Goal: Information Seeking & Learning: Check status

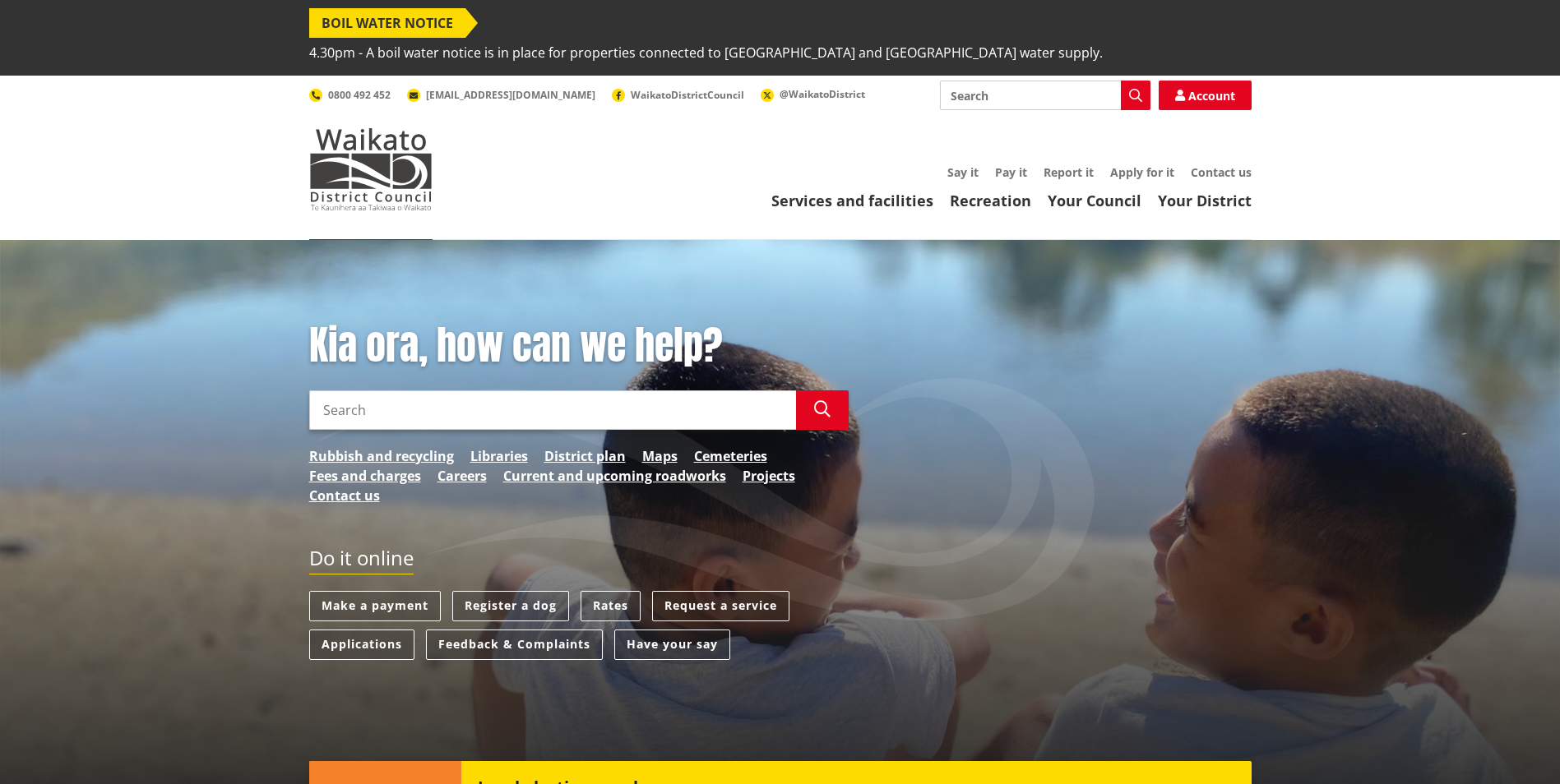
click at [1017, 80] on input "Search" at bounding box center [1045, 95] width 210 height 30
type input "consent tracker"
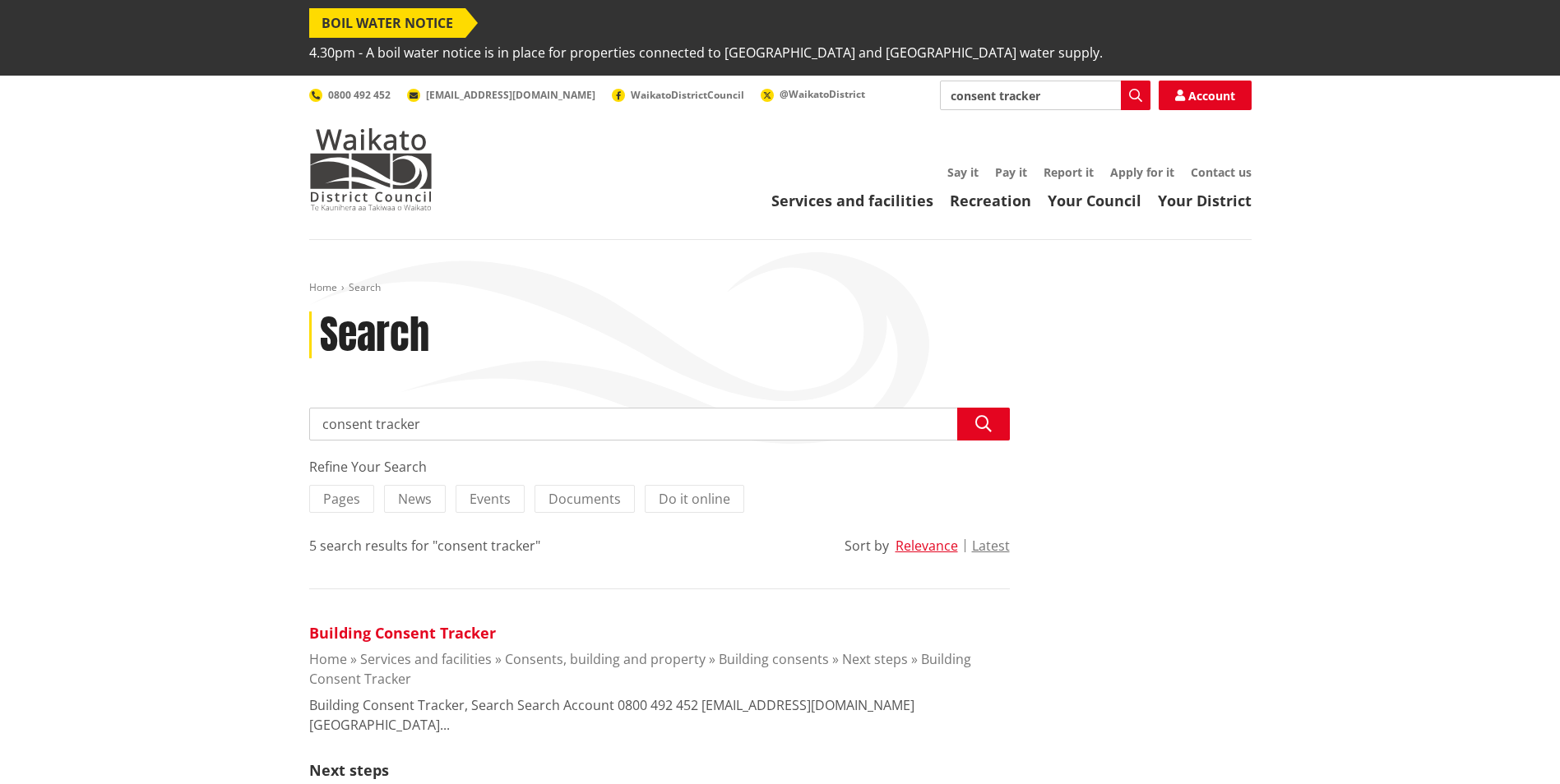
click at [465, 623] on link "Building Consent Tracker" at bounding box center [402, 633] width 186 height 20
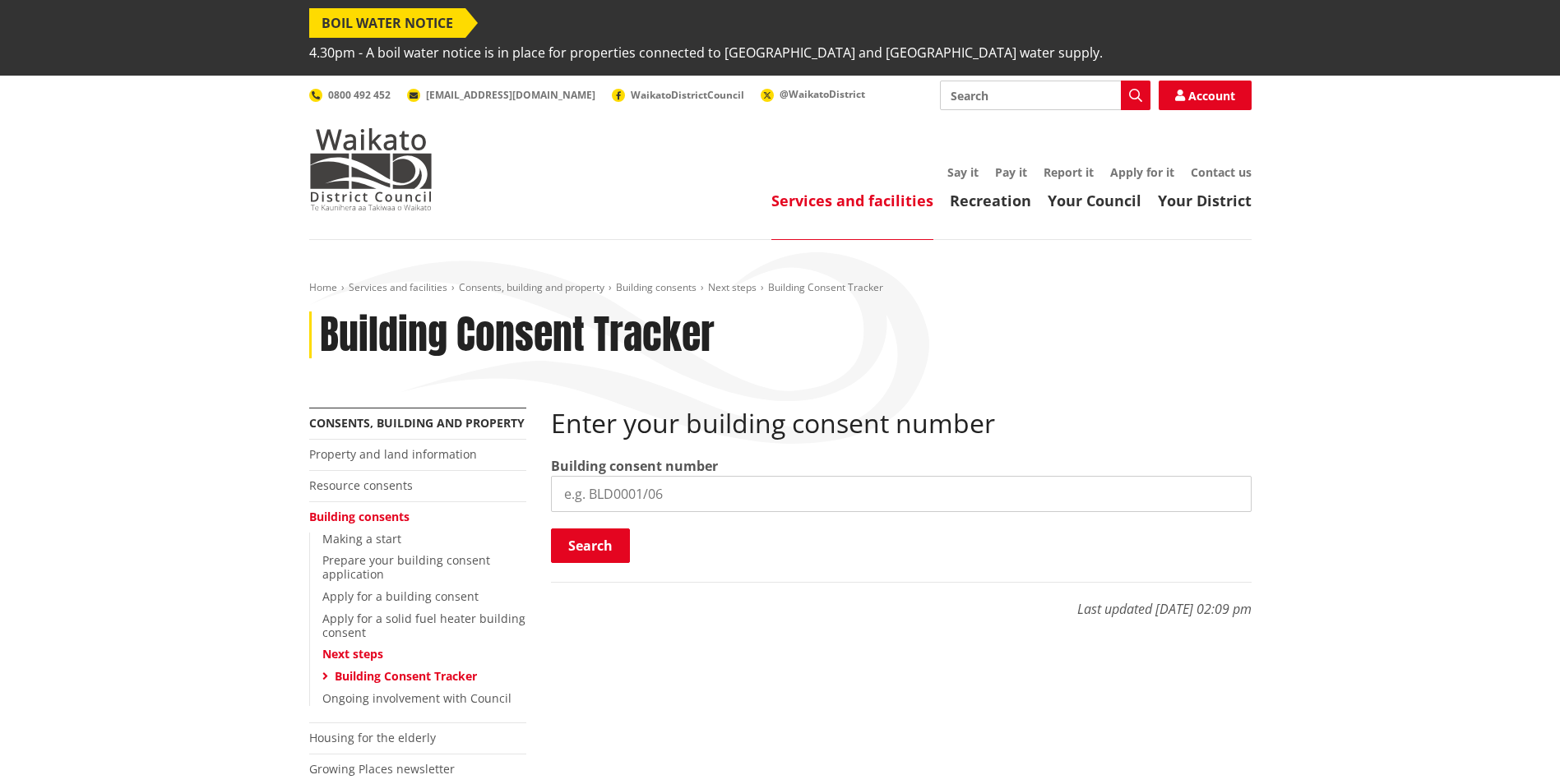
click at [704, 476] on input "search" at bounding box center [901, 494] width 701 height 36
type input "BLD0254/26"
click at [607, 528] on button "Search" at bounding box center [590, 546] width 79 height 35
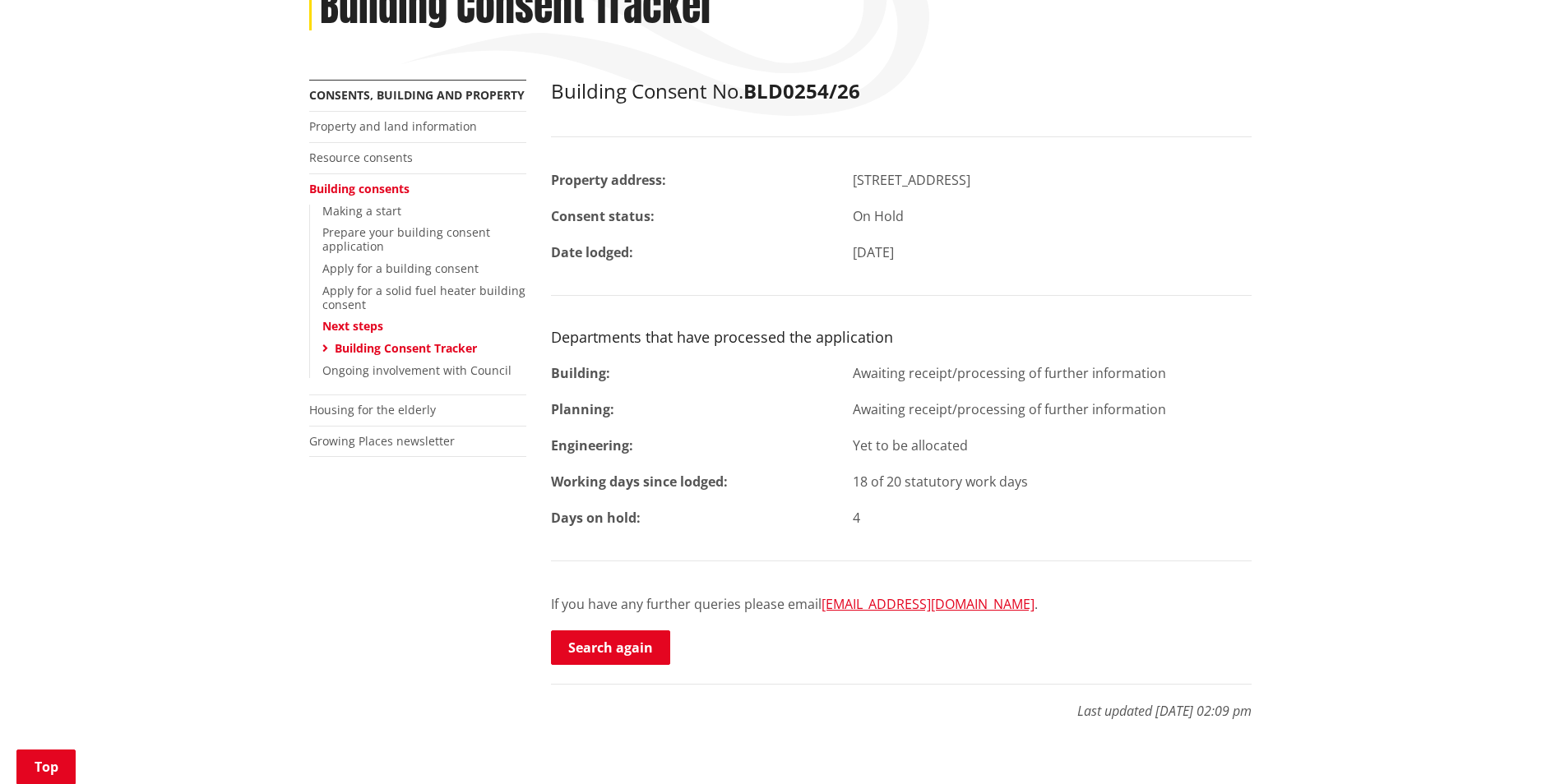
scroll to position [329, 0]
click at [636, 630] on link "Search again" at bounding box center [610, 647] width 119 height 35
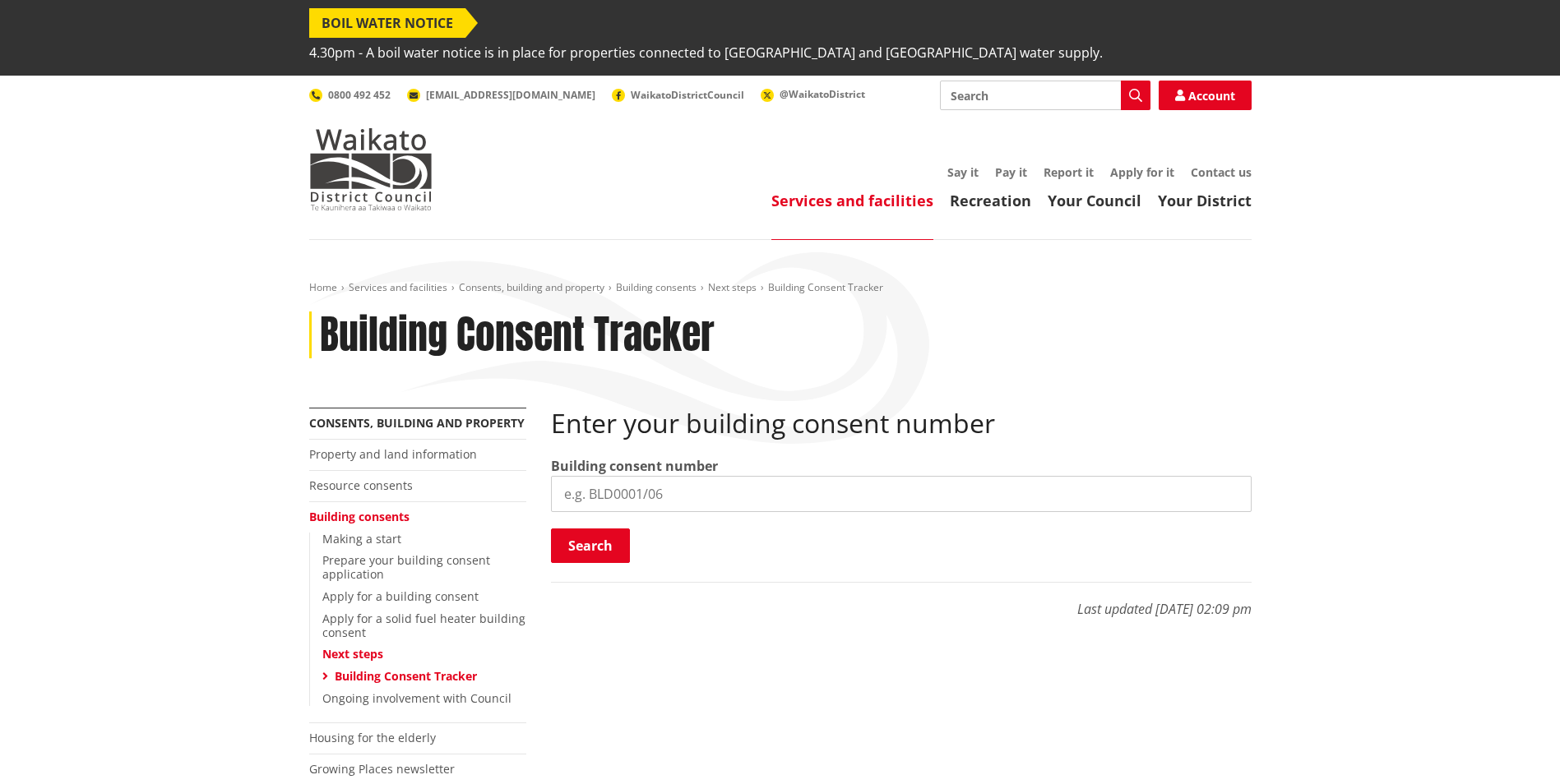
click at [706, 476] on input "search" at bounding box center [901, 494] width 701 height 36
type input "BLD0293/26"
drag, startPoint x: 599, startPoint y: 521, endPoint x: 1028, endPoint y: 588, distance: 434.2
click at [599, 528] on button "Search" at bounding box center [590, 546] width 79 height 35
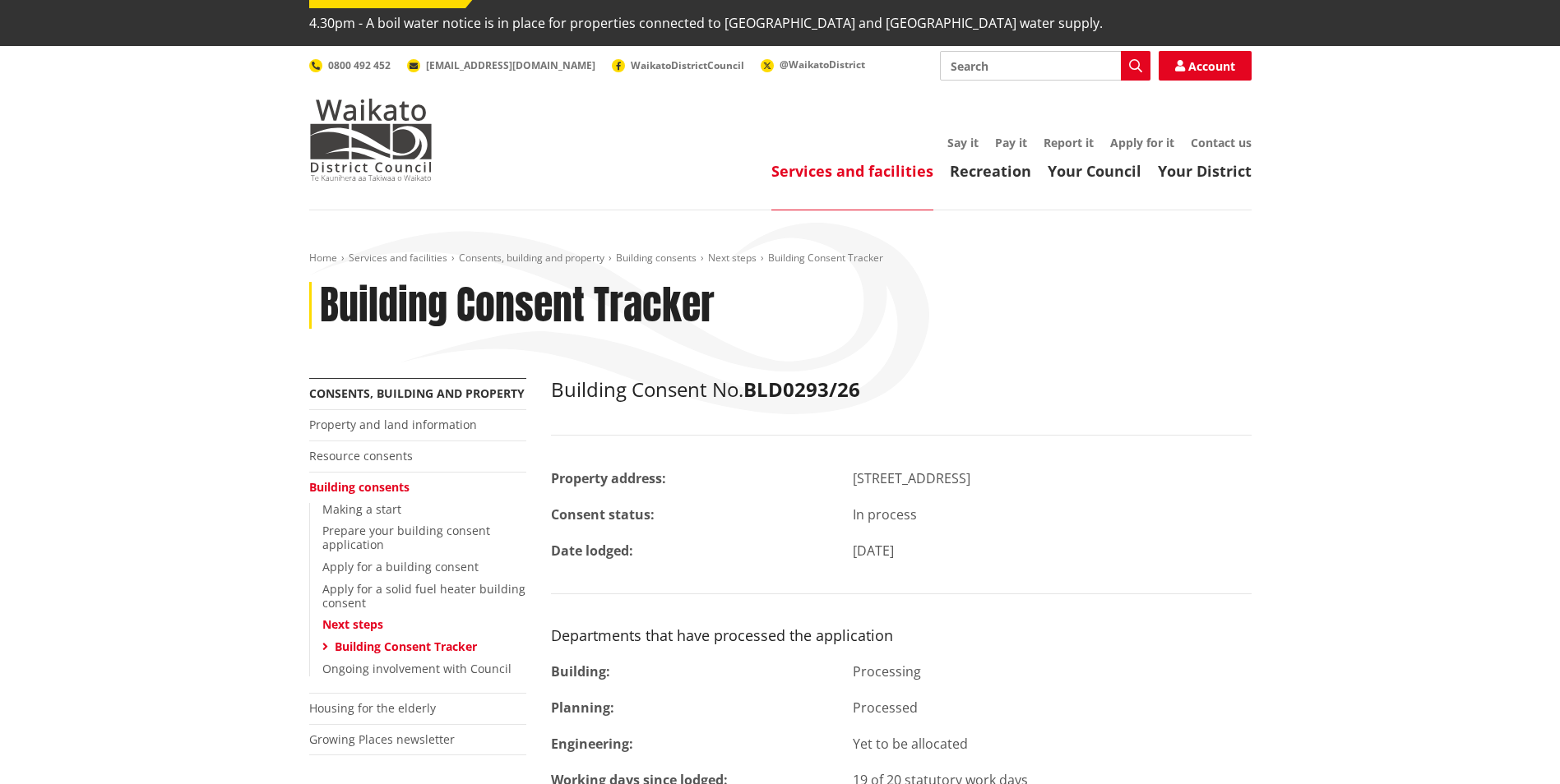
scroll to position [82, 0]
